Goal: Task Accomplishment & Management: Use online tool/utility

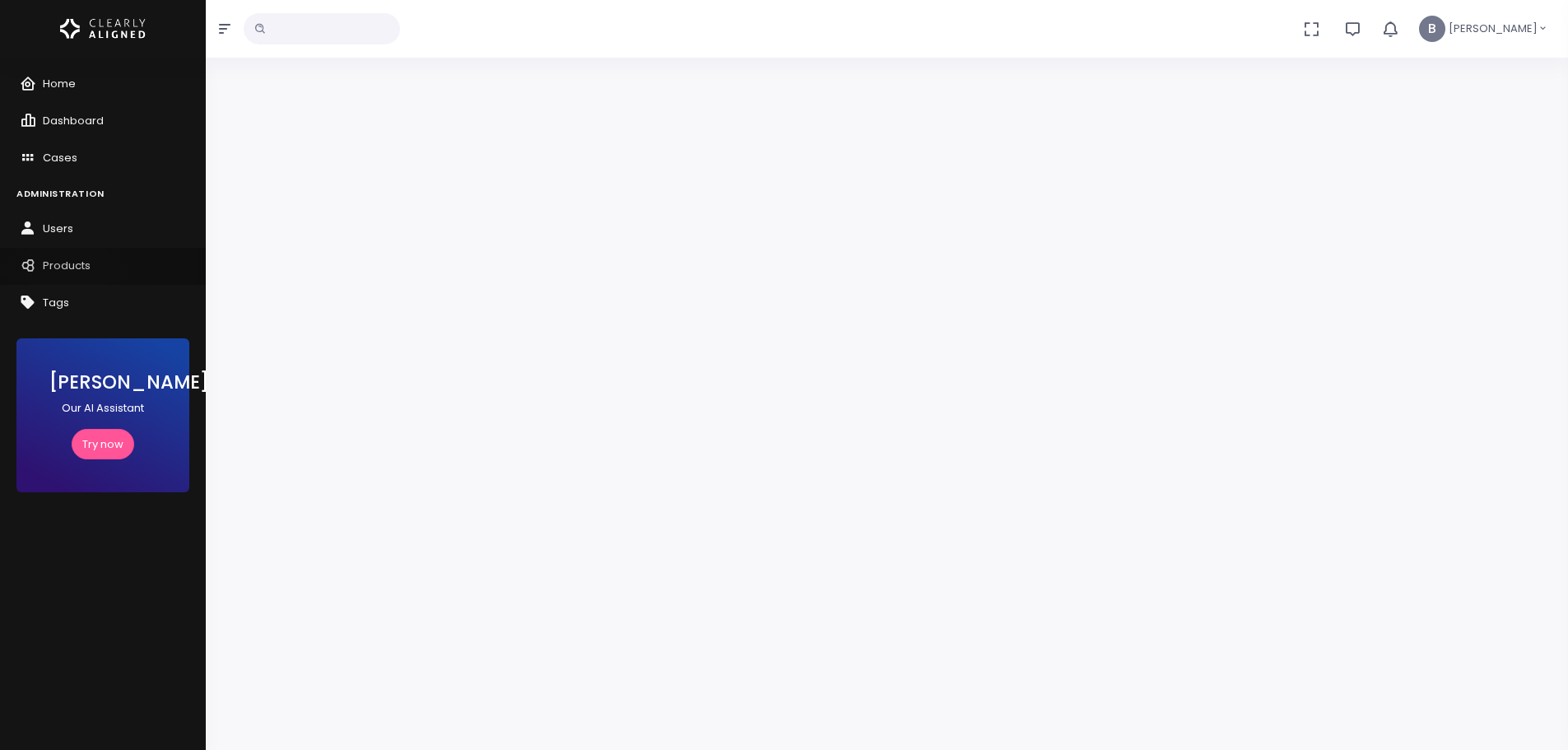
click at [67, 267] on span "Products" at bounding box center [66, 265] width 47 height 16
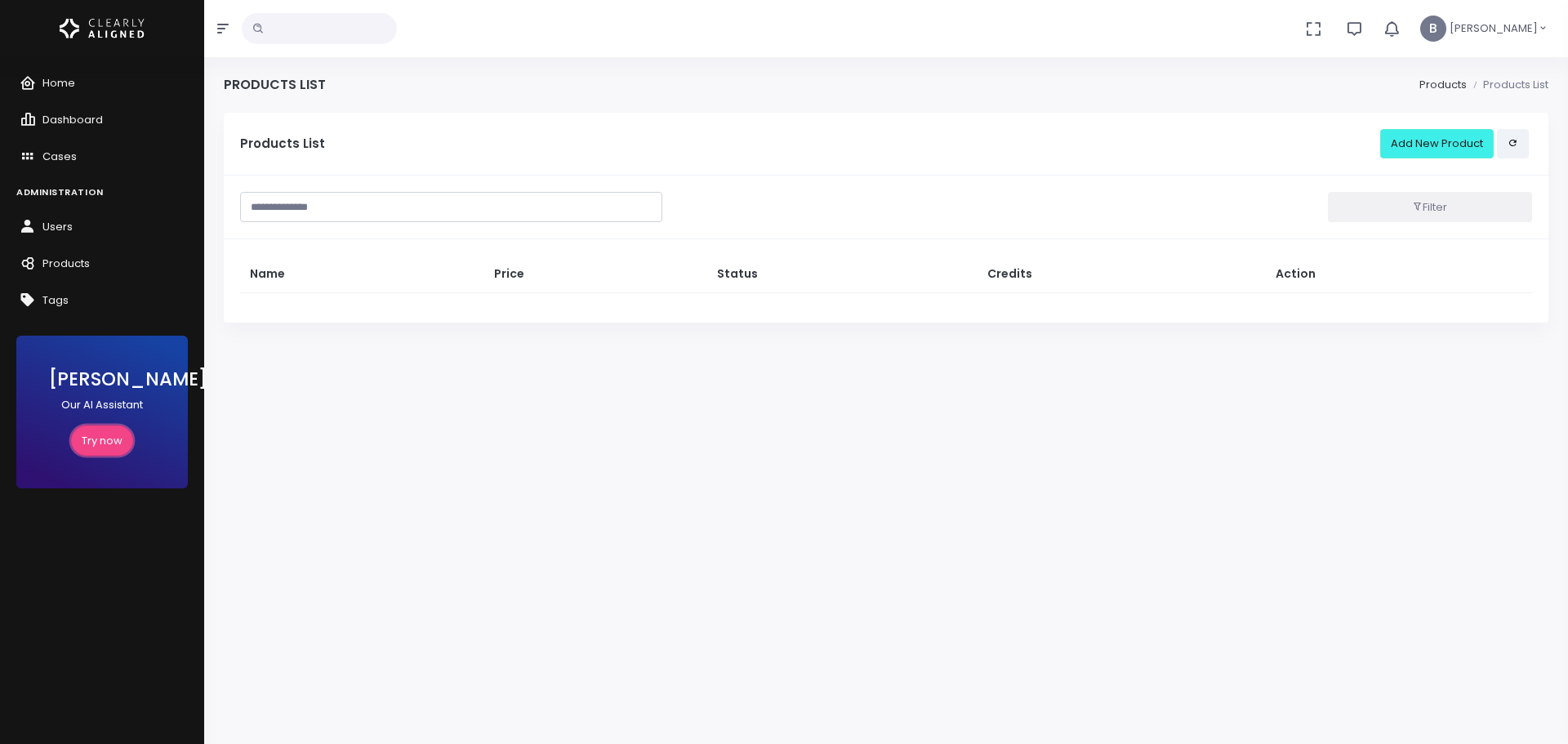
click at [93, 431] on link "Try now" at bounding box center [102, 441] width 62 height 30
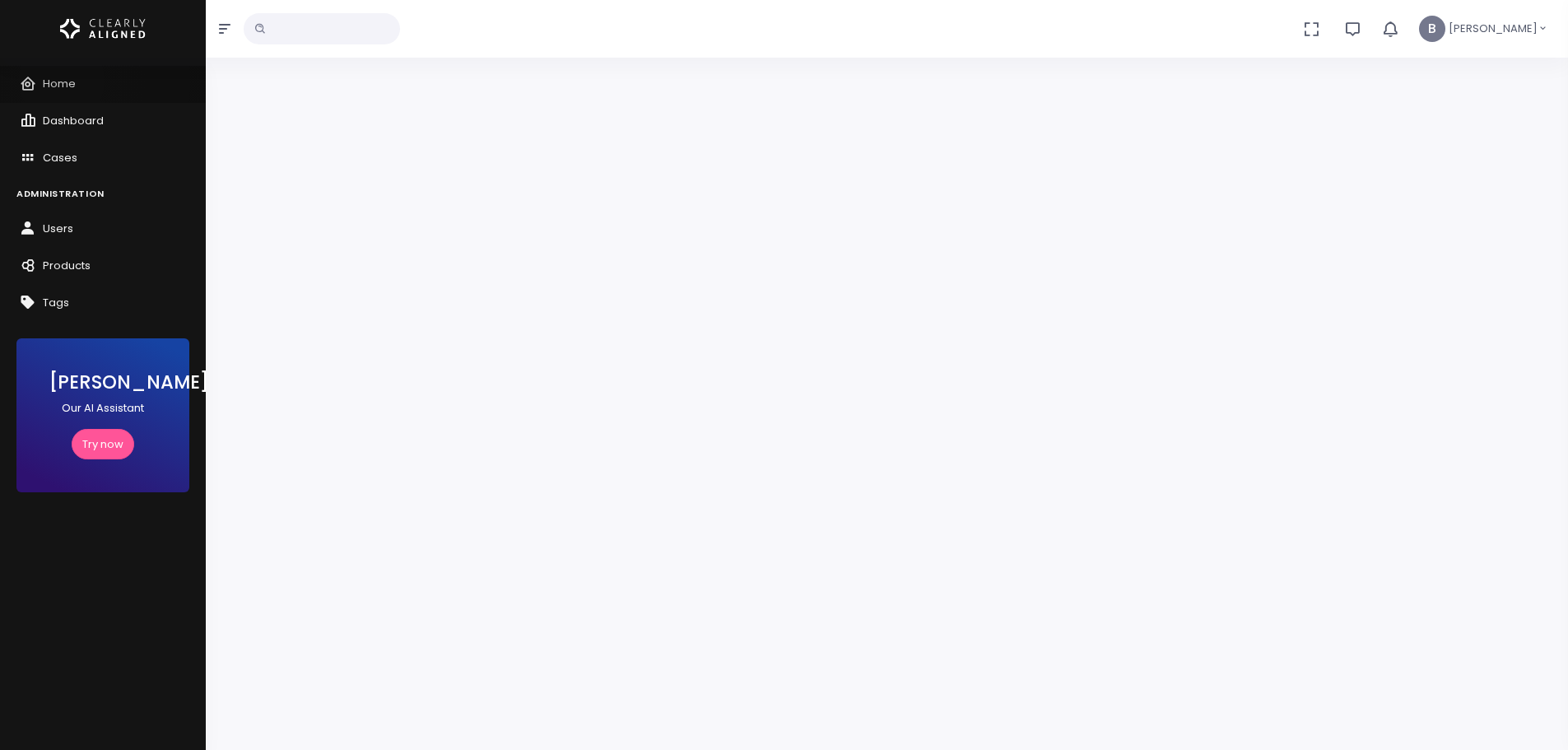
click at [62, 80] on span "Home" at bounding box center [59, 83] width 33 height 16
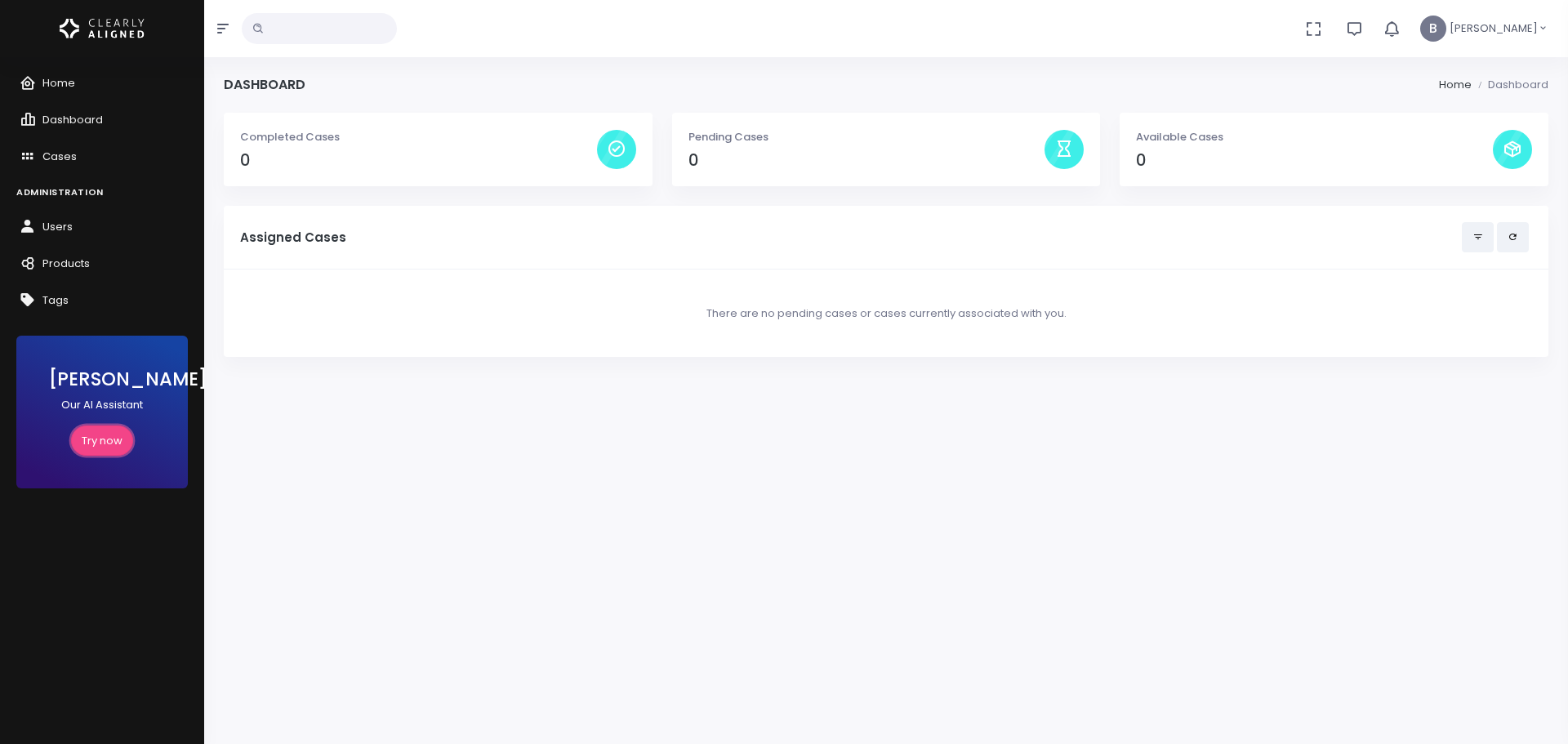
click at [101, 442] on link "Try now" at bounding box center [102, 441] width 62 height 30
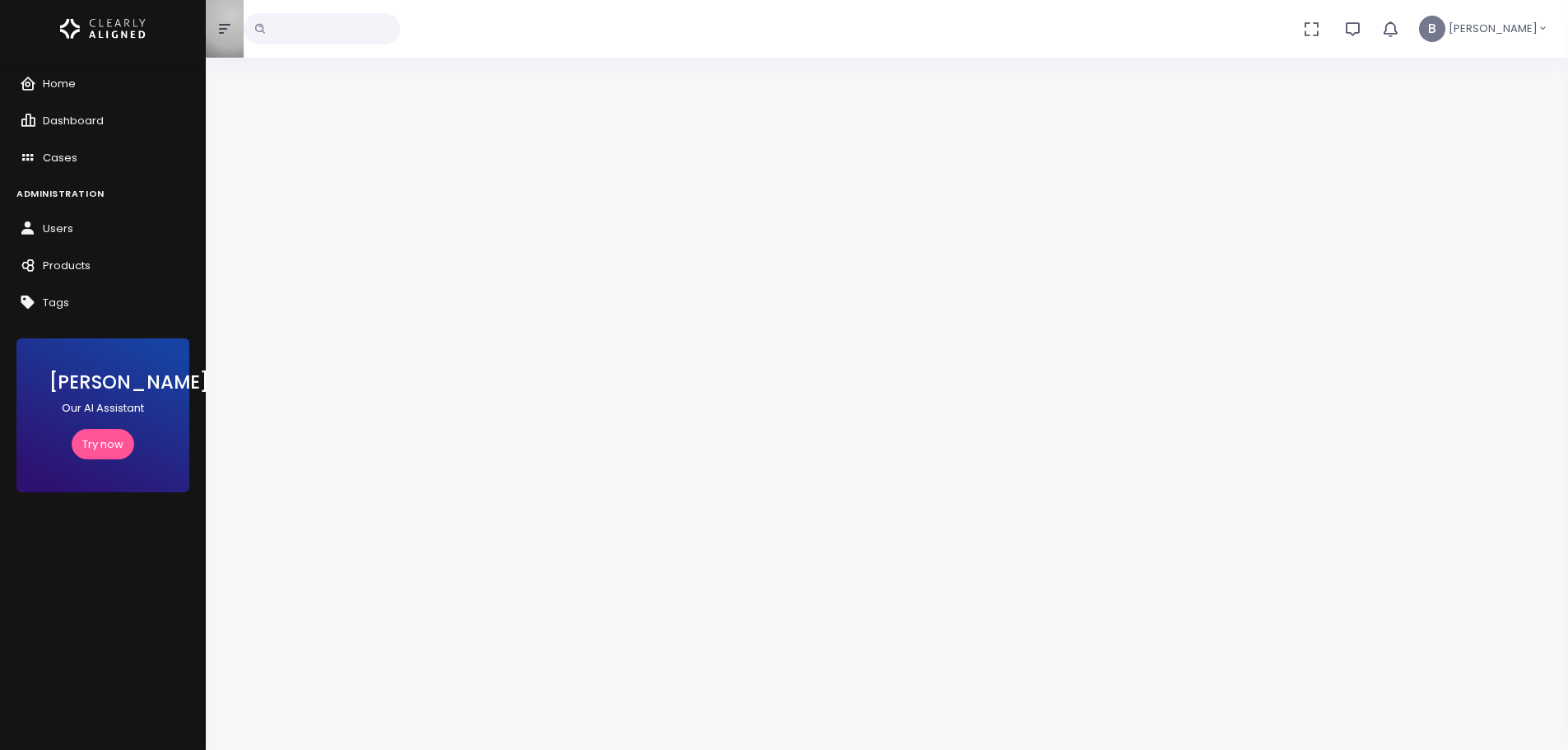
click at [231, 14] on button "button" at bounding box center [224, 28] width 38 height 58
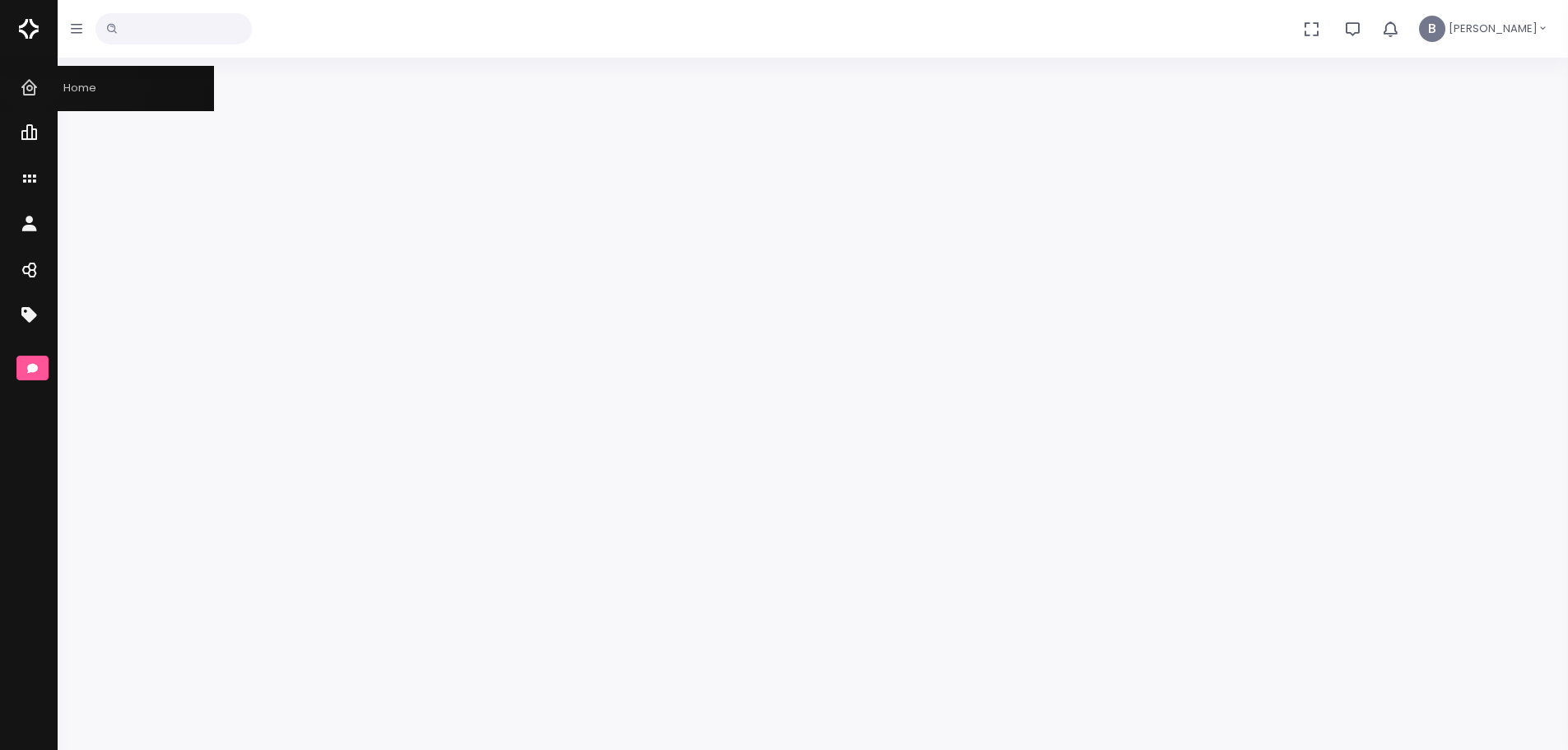
click at [28, 75] on link "Home" at bounding box center [107, 89] width 214 height 45
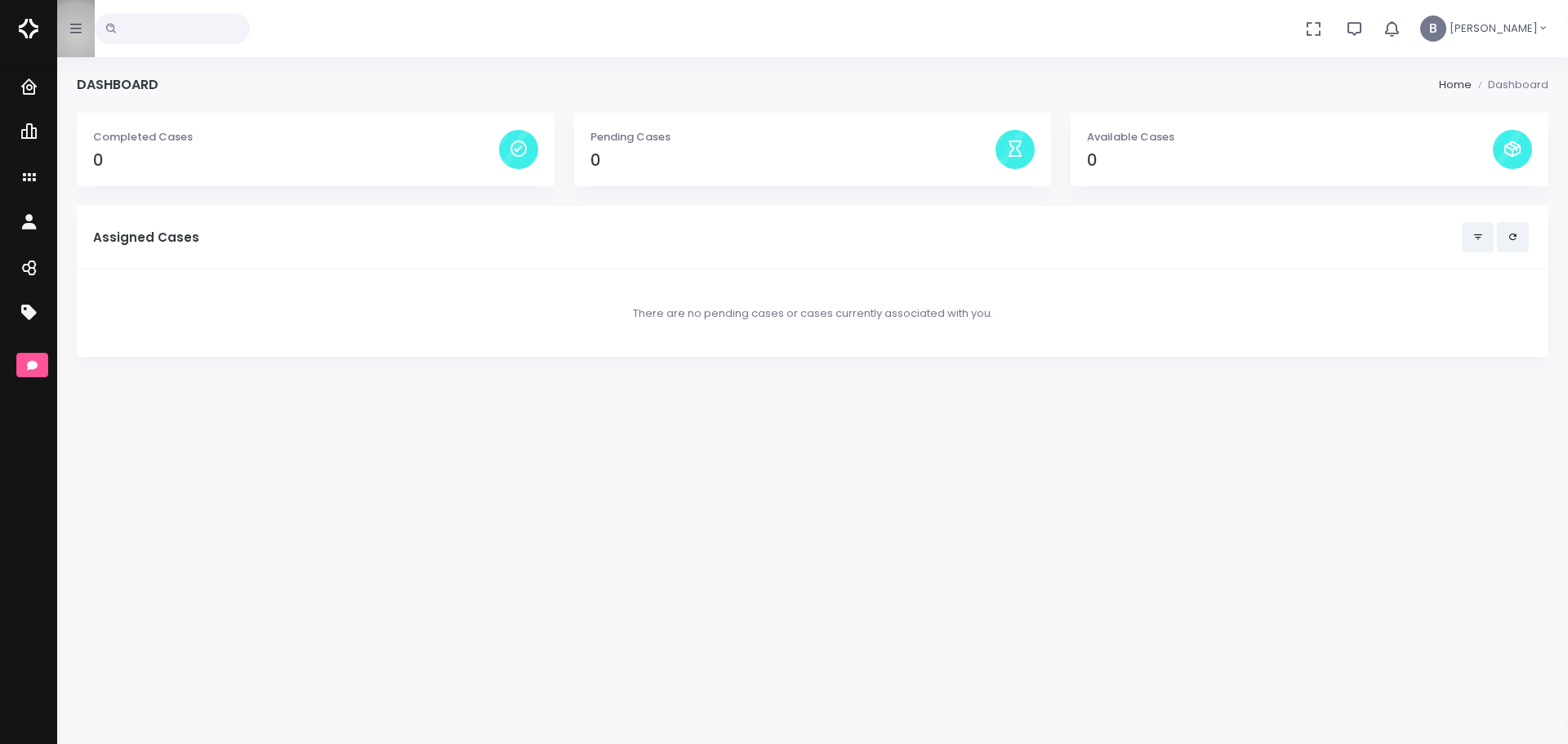
click at [77, 35] on button "button" at bounding box center [76, 28] width 38 height 57
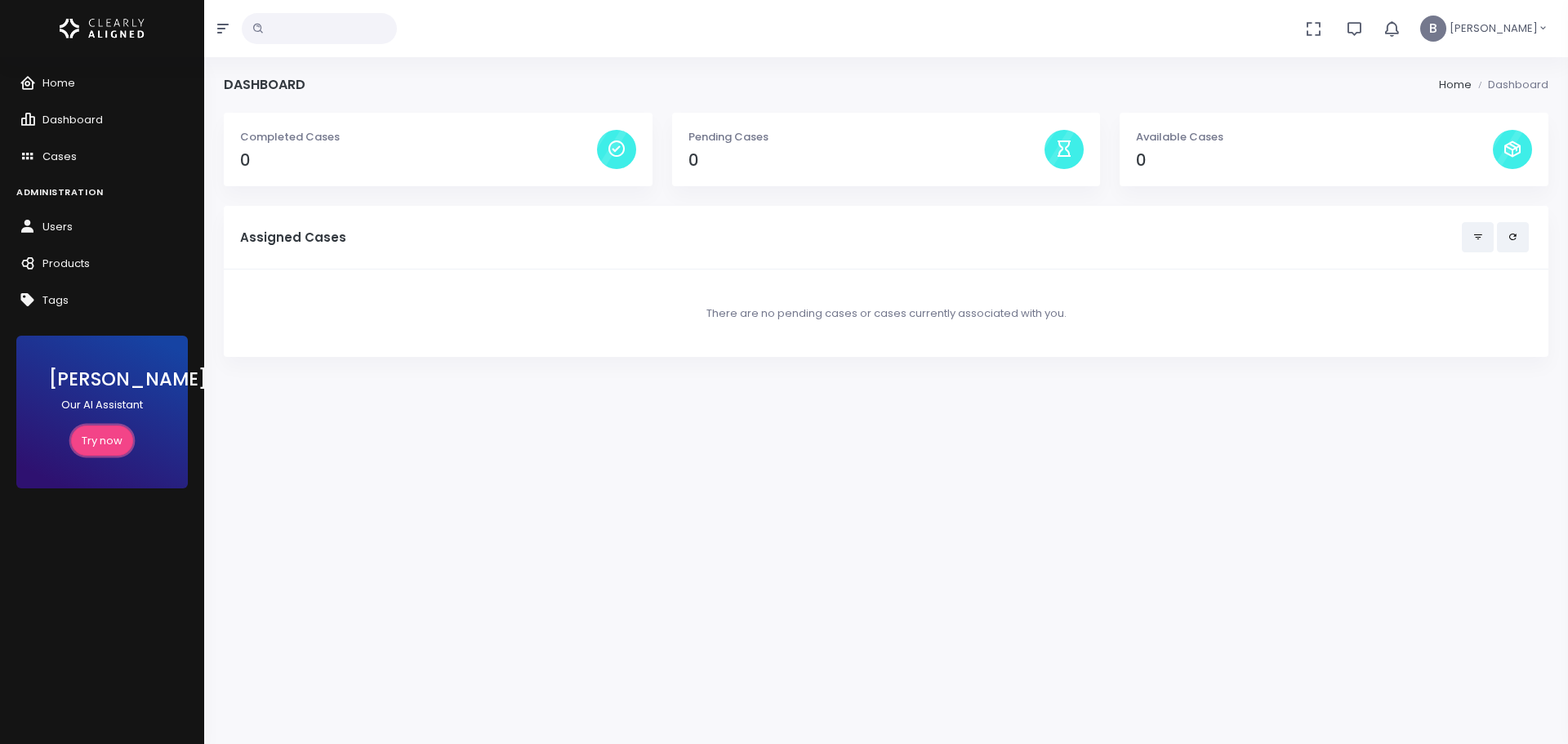
click at [97, 440] on link "Try now" at bounding box center [102, 441] width 62 height 30
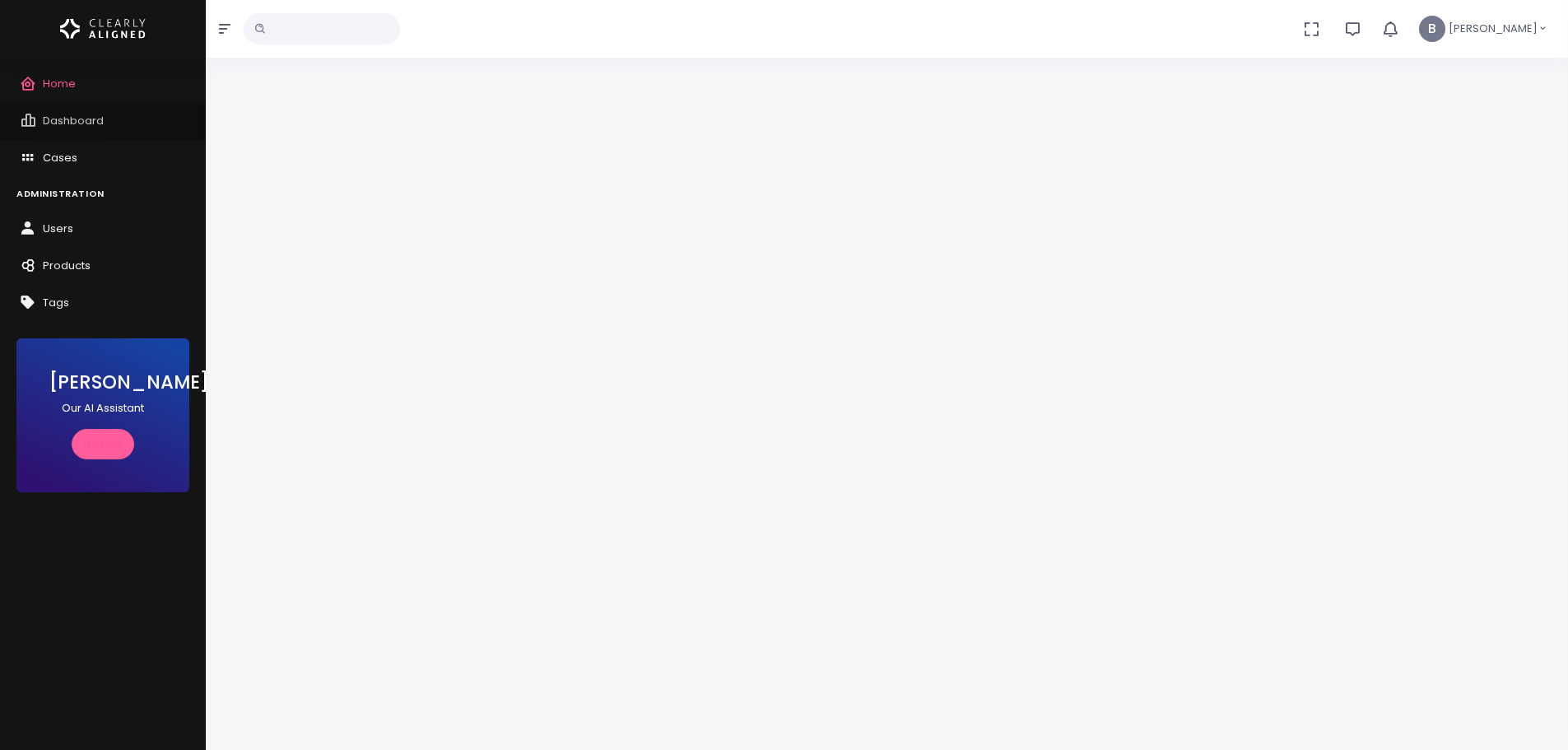
click at [70, 117] on span "Dashboard" at bounding box center [73, 120] width 61 height 16
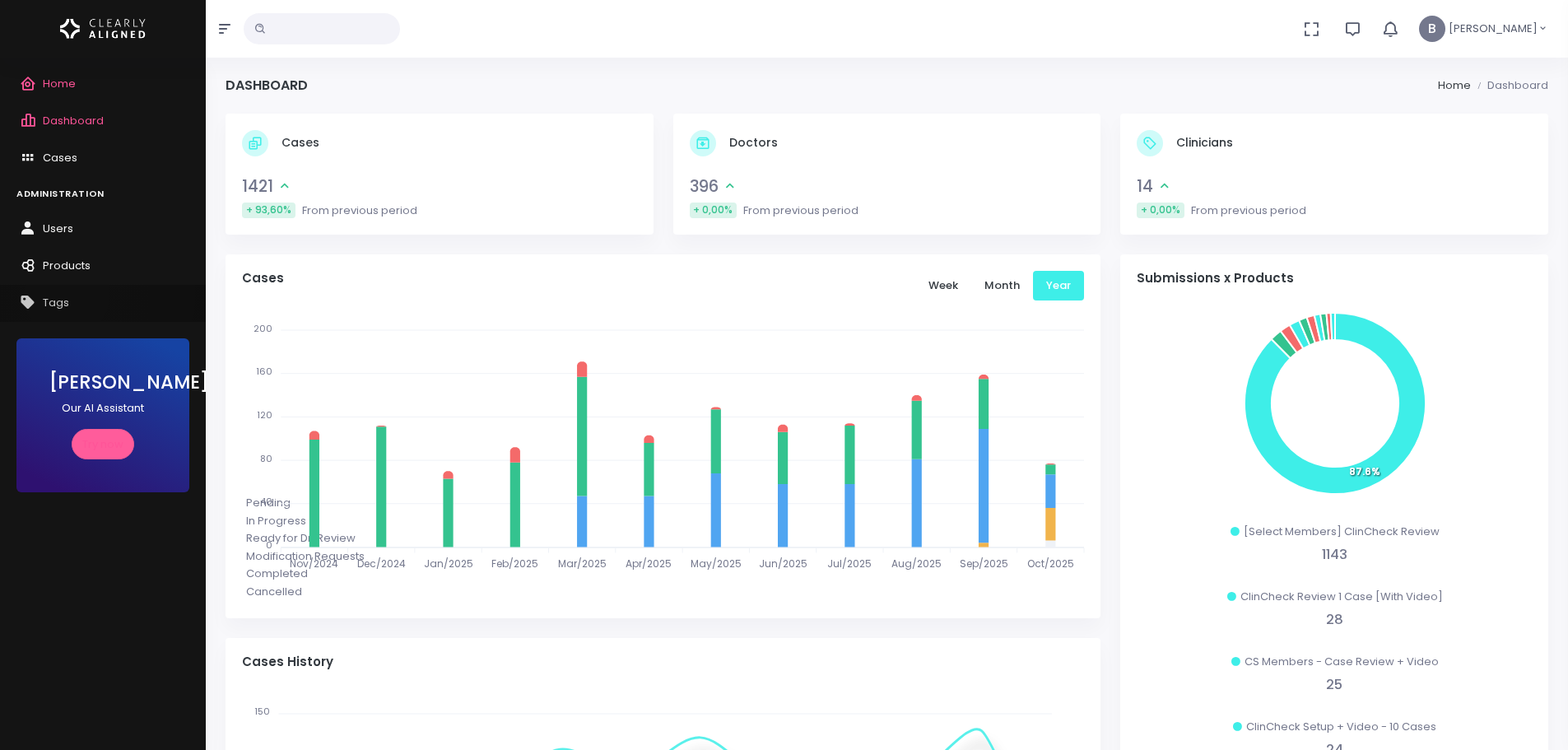
click at [66, 295] on span "Tags" at bounding box center [56, 302] width 27 height 16
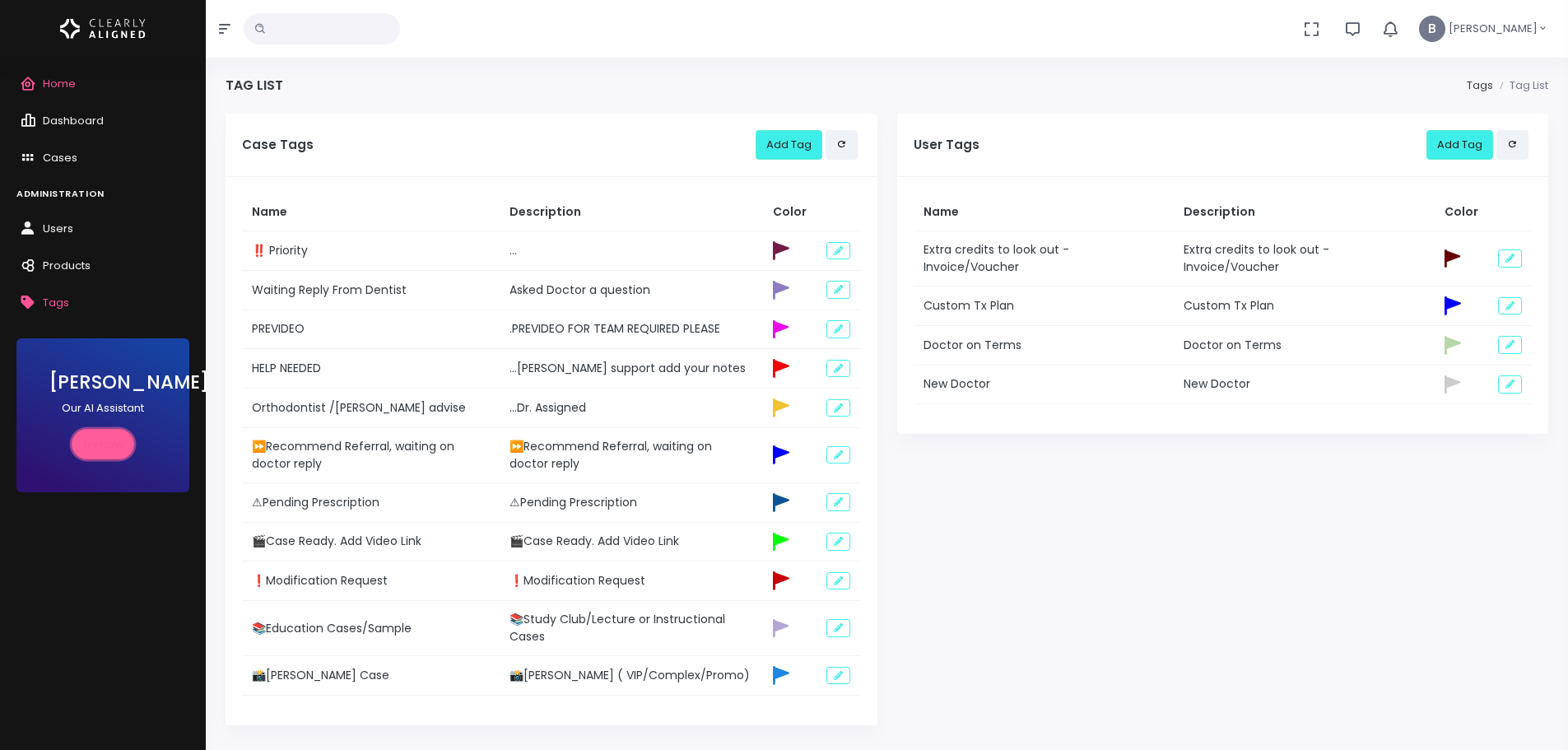
click at [123, 450] on link "Try now" at bounding box center [103, 444] width 62 height 30
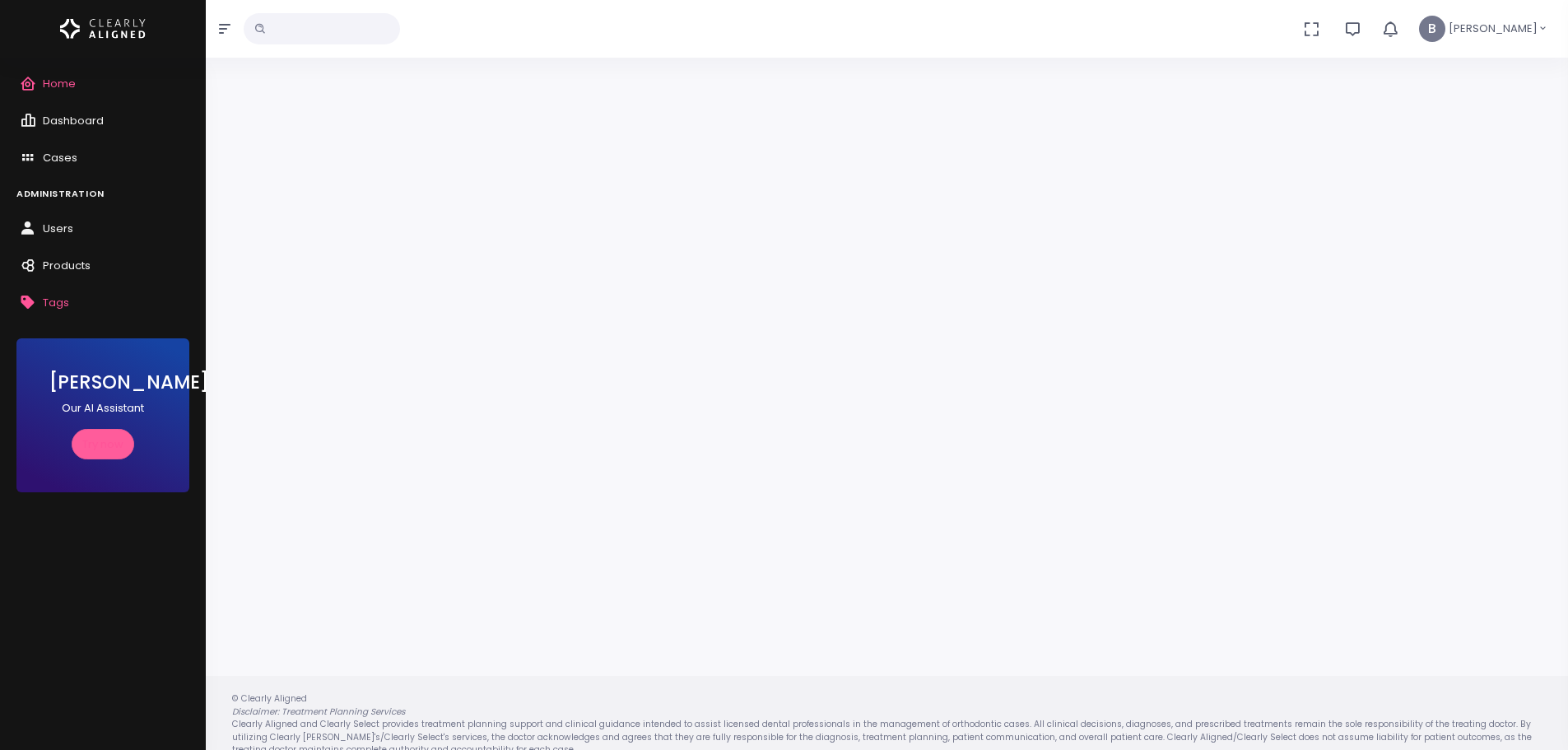
scroll to position [132, 0]
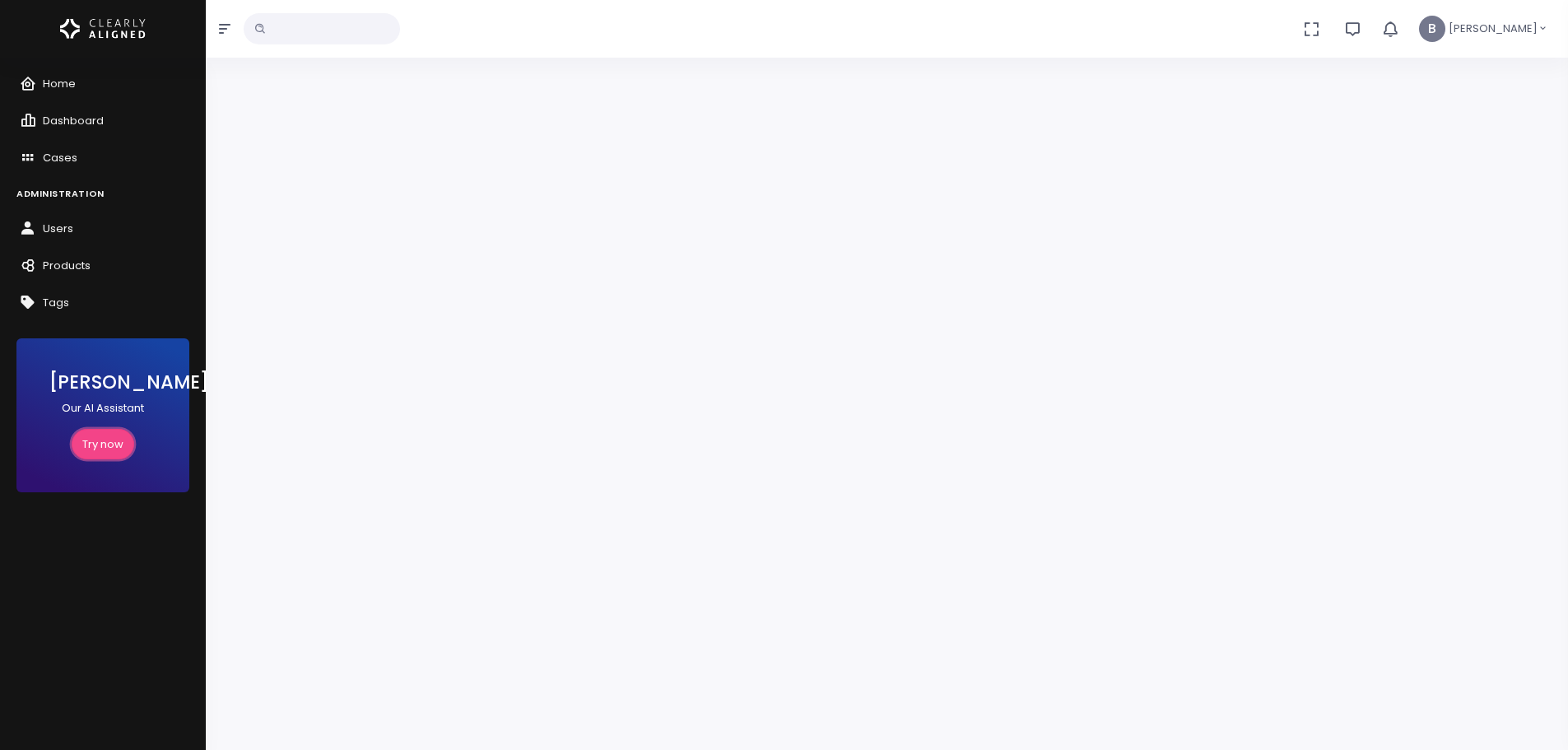
click at [92, 437] on link "Try now" at bounding box center [103, 444] width 62 height 30
click at [95, 437] on link "Try now" at bounding box center [103, 444] width 62 height 30
click at [58, 84] on span "Home" at bounding box center [59, 83] width 33 height 16
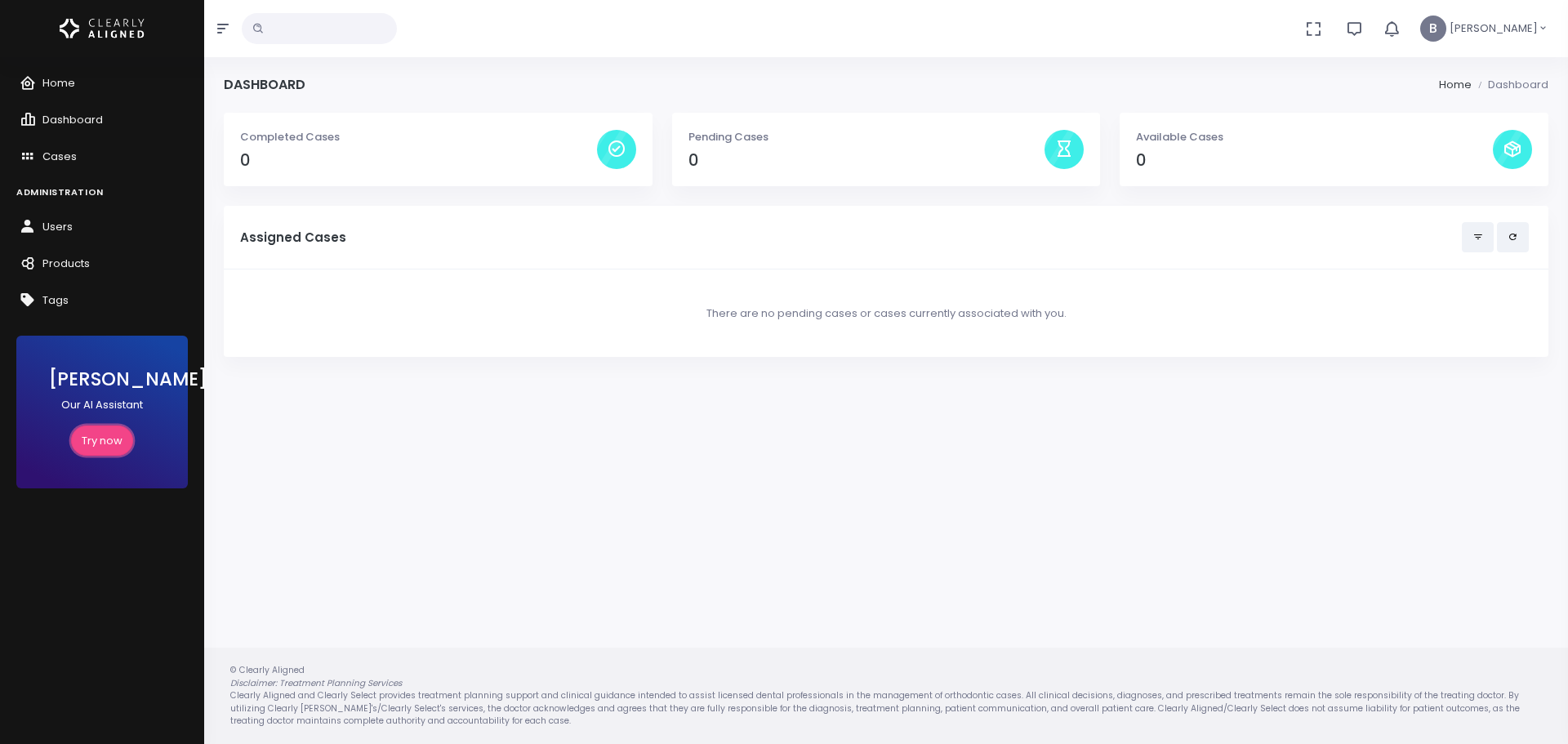
click at [104, 441] on link "Try now" at bounding box center [102, 441] width 62 height 30
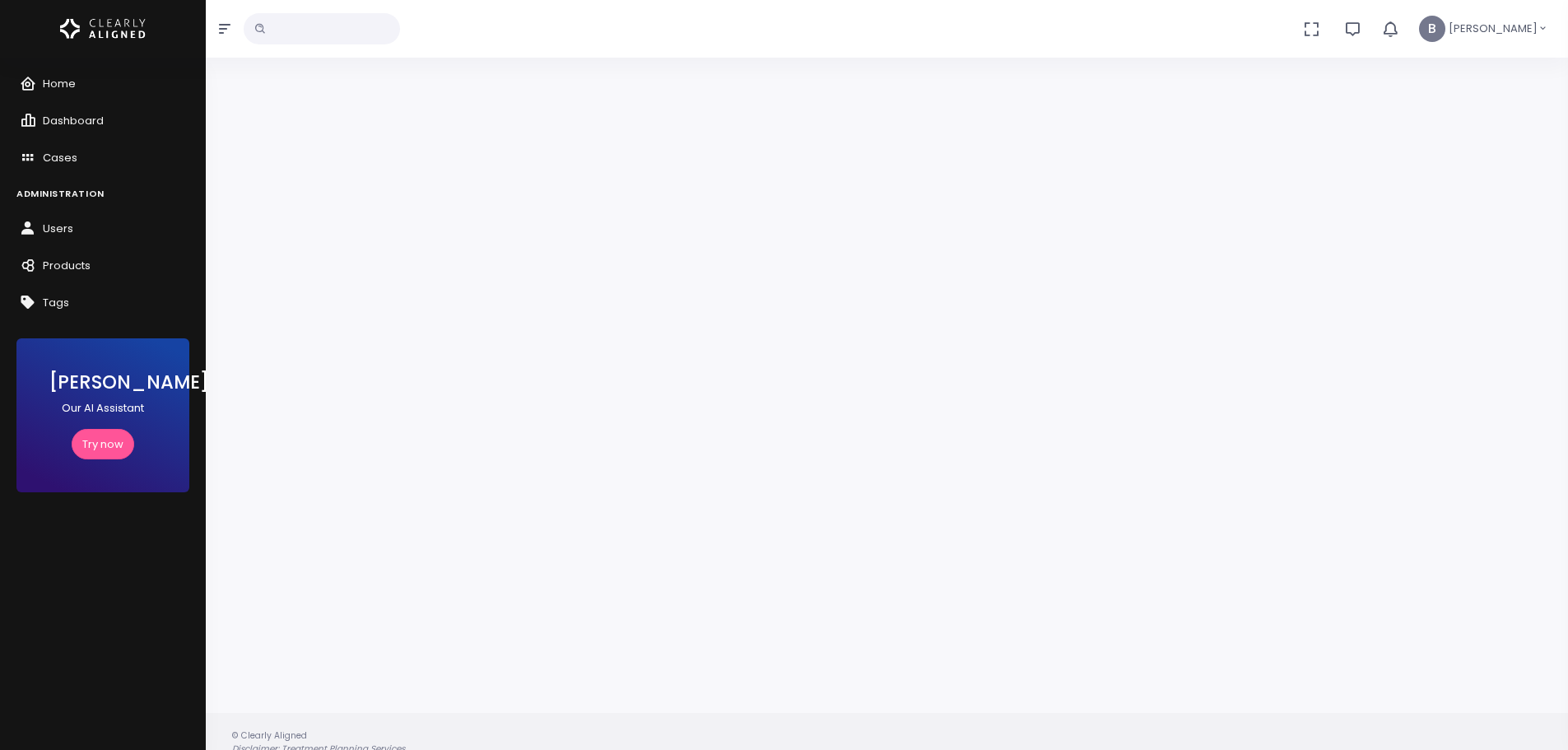
scroll to position [49, 0]
